Goal: Information Seeking & Learning: Find specific fact

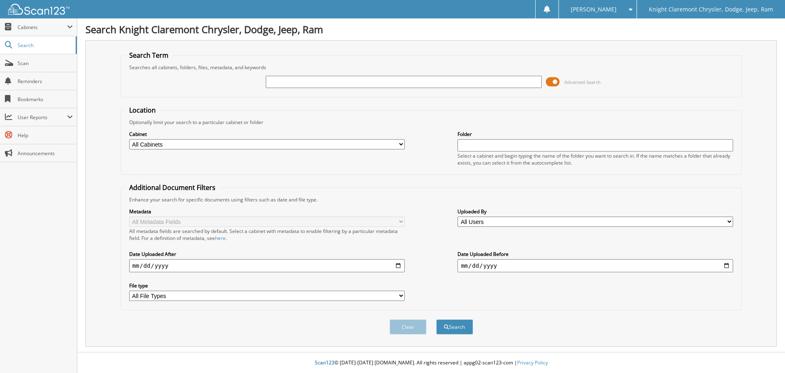
click at [387, 83] on input "text" at bounding box center [404, 82] width 276 height 12
type input "MT3718"
click at [436, 319] on button "Search" at bounding box center [454, 326] width 37 height 15
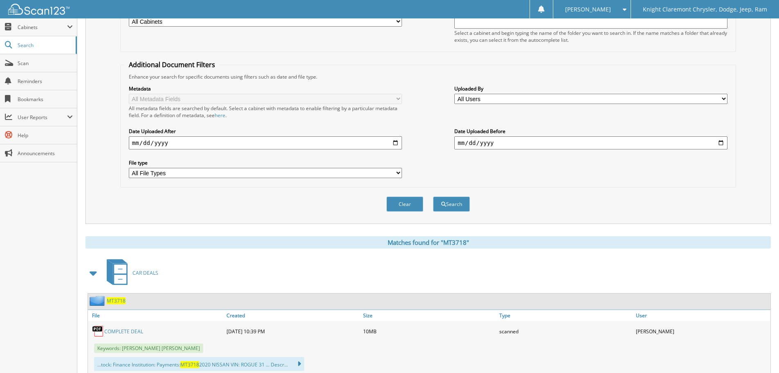
scroll to position [204, 0]
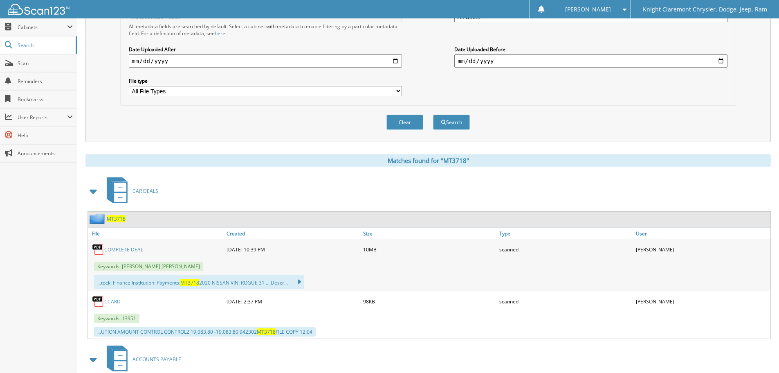
click at [115, 302] on link "CCARD" at bounding box center [112, 301] width 16 height 7
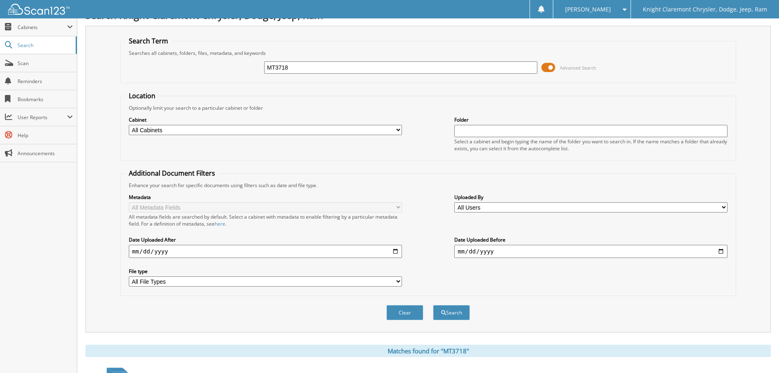
scroll to position [0, 0]
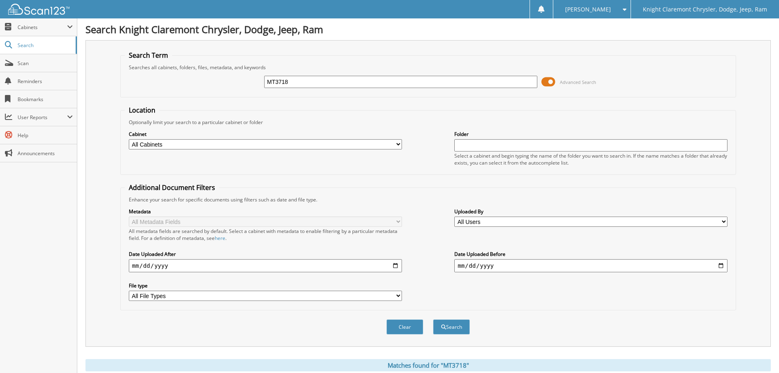
click at [214, 76] on div "MT3718 Advanced Search" at bounding box center [428, 82] width 607 height 22
type input "FA3392"
click at [433, 319] on button "Search" at bounding box center [451, 326] width 37 height 15
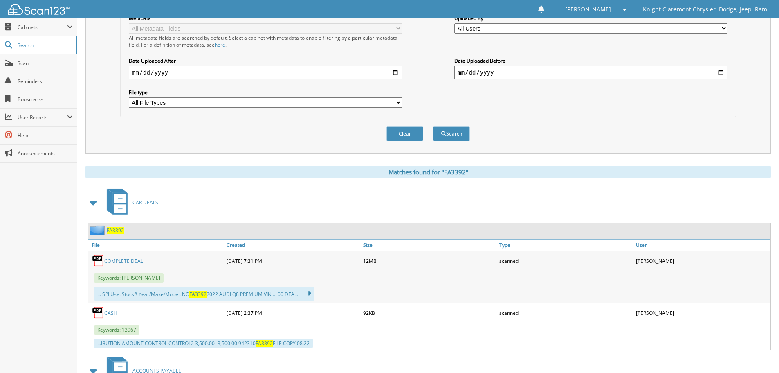
scroll to position [286, 0]
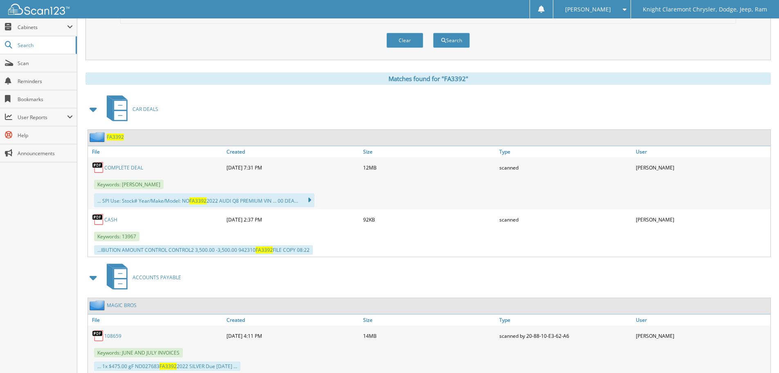
click at [113, 220] on link "CASH" at bounding box center [110, 219] width 13 height 7
